Goal: Information Seeking & Learning: Learn about a topic

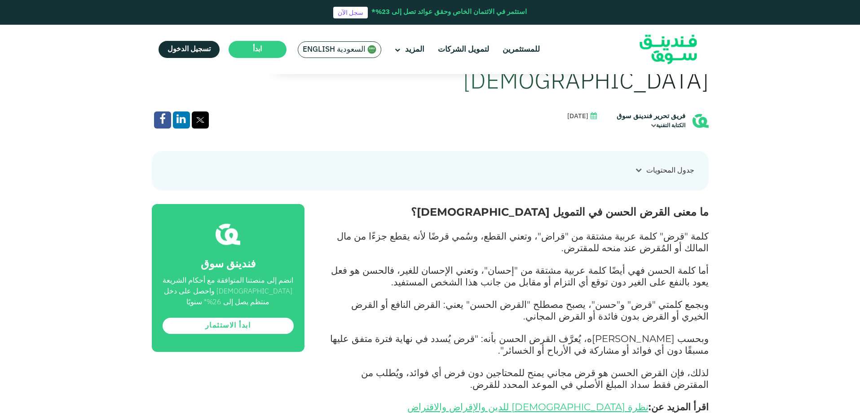
scroll to position [392, 0]
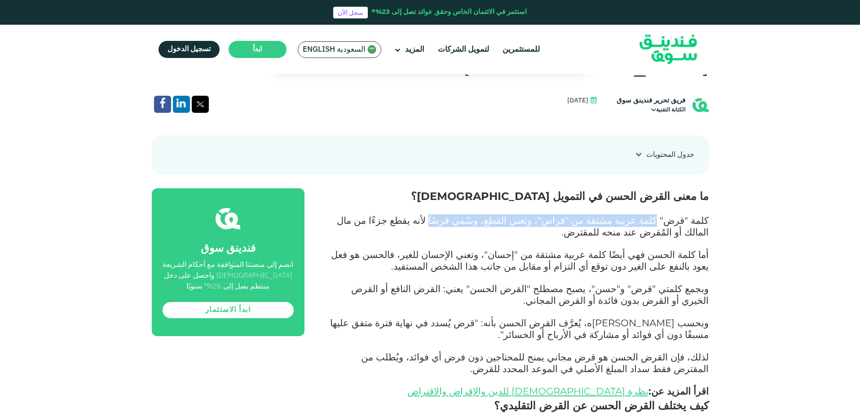
drag, startPoint x: 666, startPoint y: 194, endPoint x: 483, endPoint y: 194, distance: 182.4
click at [483, 214] on span "كلمة "قرض" كلمة عربية مشتقة من "قراض"، وتعني القطع، وسُمي قرضًا لأنه يقطع جزءًا…" at bounding box center [523, 225] width 372 height 23
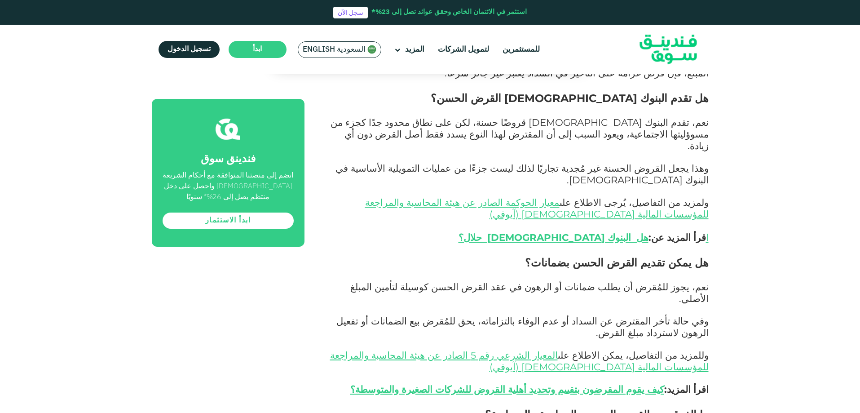
scroll to position [976, 0]
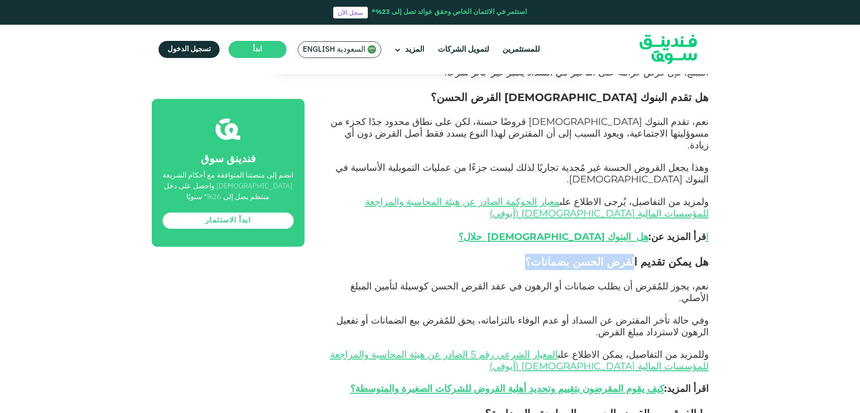
drag, startPoint x: 653, startPoint y: 198, endPoint x: 566, endPoint y: 202, distance: 87.2
click at [566, 254] on h2 "هل يمكن تقديم القرض الحسن بضمانات؟" at bounding box center [517, 262] width 384 height 16
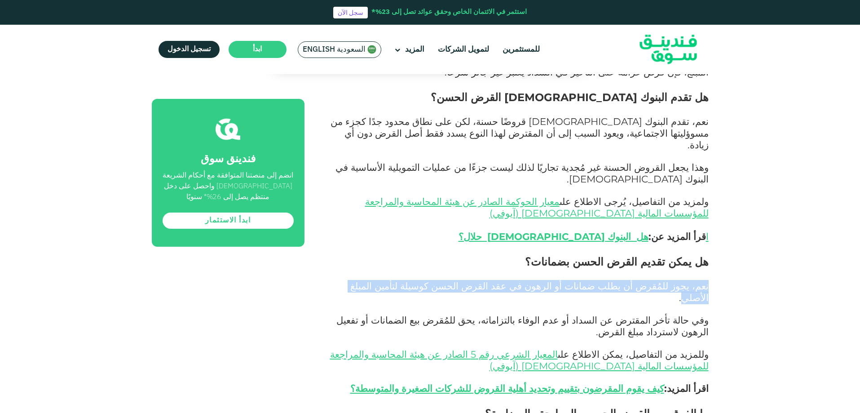
drag, startPoint x: 670, startPoint y: 216, endPoint x: 401, endPoint y: 222, distance: 269.2
click at [401, 222] on div "ما معنى القرض الحسن في التمويل [DEMOGRAPHIC_DATA]؟ كلمة "قرض" كلمة عربية مشتقة …" at bounding box center [517, 262] width 384 height 1317
click at [478, 280] on span "نعم، يجوز للمُقرض أن يطلب ضمانات أو الرهون في عقد القرض الحسن كوسيلة لتأمين الم…" at bounding box center [529, 291] width 358 height 23
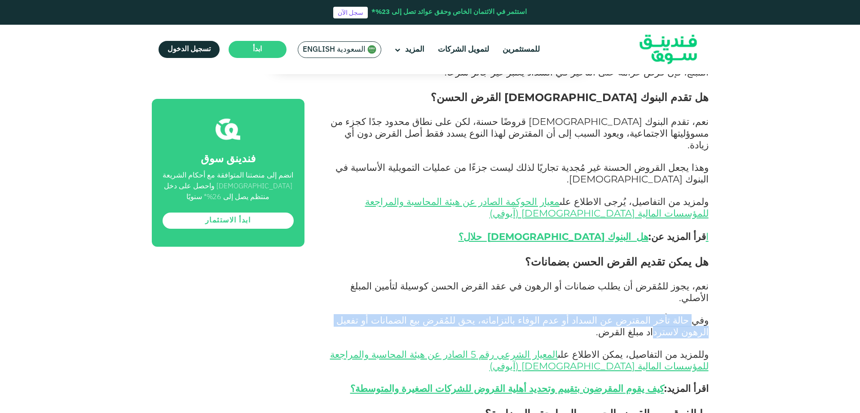
drag, startPoint x: 695, startPoint y: 241, endPoint x: 365, endPoint y: 243, distance: 330.2
click at [365, 314] on span "وفي حالة تأخر المقترض عن السداد أو عدم الوفاء بالتزاماته، يحق للمُقرض بيع الضما…" at bounding box center [522, 325] width 372 height 23
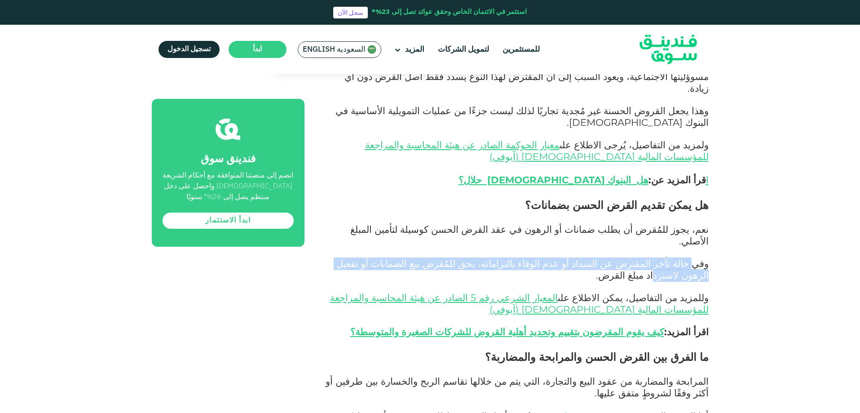
scroll to position [1111, 0]
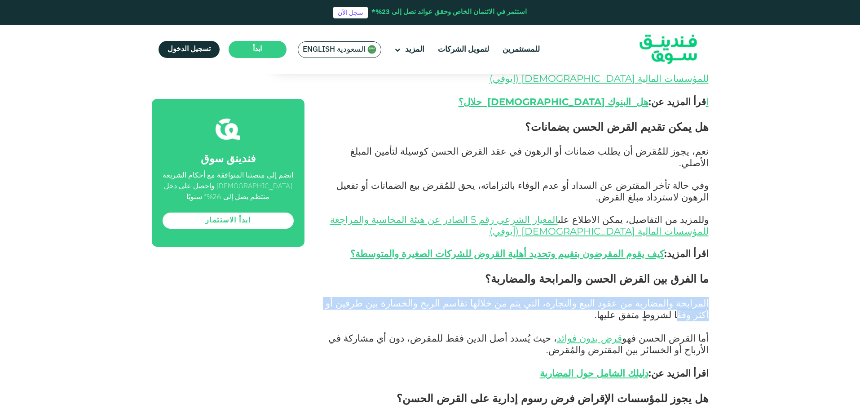
drag, startPoint x: 711, startPoint y: 228, endPoint x: 379, endPoint y: 224, distance: 332.5
click at [379, 224] on div "الصفحة الرئيسية المدونة الامتثال للشريعة [DATE] ١" at bounding box center [430, 109] width 860 height 2279
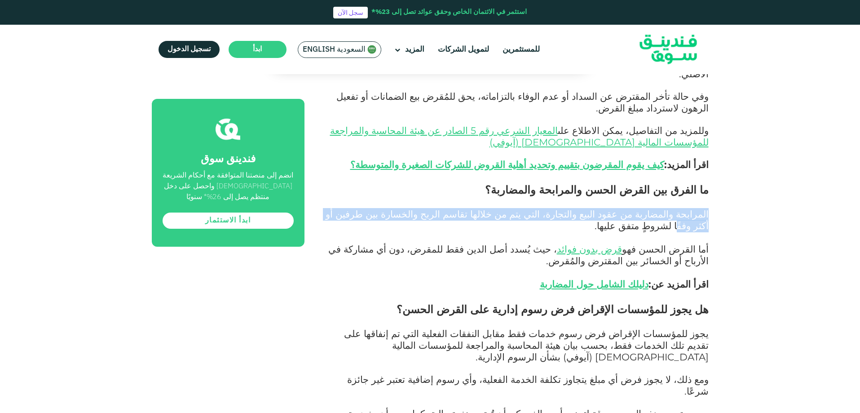
scroll to position [1200, 0]
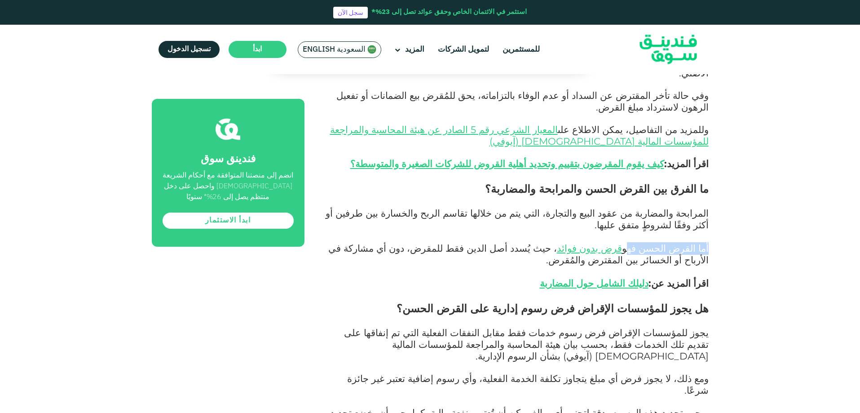
drag, startPoint x: 716, startPoint y: 170, endPoint x: 645, endPoint y: 175, distance: 71.2
click at [645, 175] on div "الصفحة الرئيسية المدونة الامتثال للشريعة [DATE] ١" at bounding box center [430, 19] width 860 height 2279
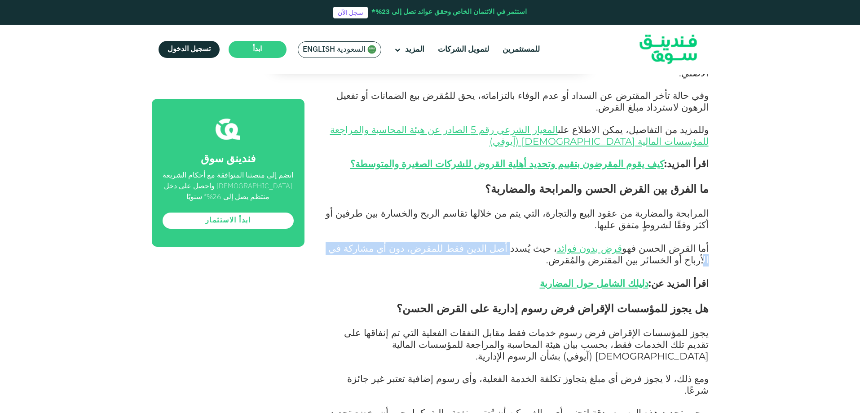
drag, startPoint x: 552, startPoint y: 169, endPoint x: 403, endPoint y: 174, distance: 148.3
click at [403, 242] on span "أما القرض الحسن فهو قرض بدون فوائد ، حيث يُسدد أصل الدين فقط للمقرض، دون أي مشا…" at bounding box center [518, 265] width 381 height 47
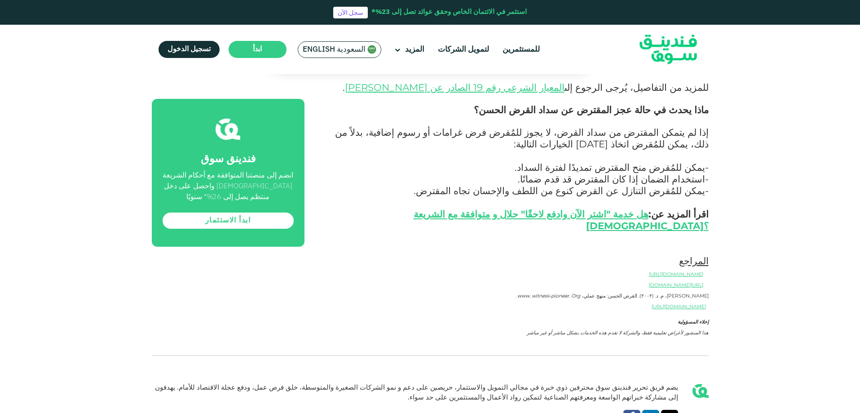
scroll to position [1515, 0]
